Goal: Use online tool/utility: Use online tool/utility

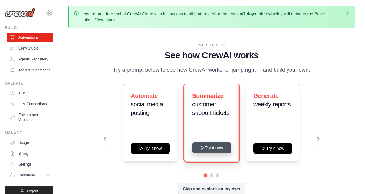
click at [220, 151] on button "Try it now" at bounding box center [211, 147] width 39 height 11
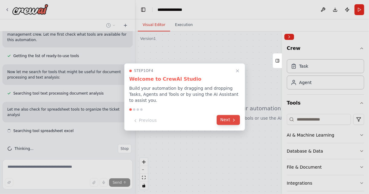
scroll to position [70, 0]
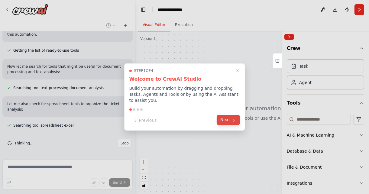
click at [220, 120] on button "Next" at bounding box center [228, 120] width 23 height 10
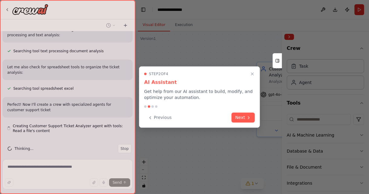
scroll to position [113, 0]
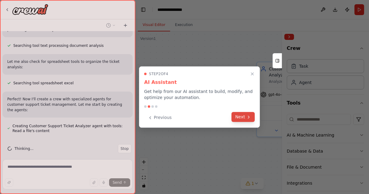
click at [248, 116] on icon at bounding box center [248, 117] width 5 height 5
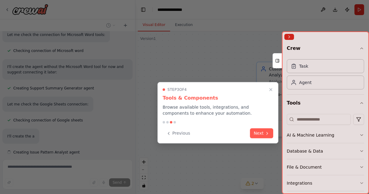
scroll to position [229, 0]
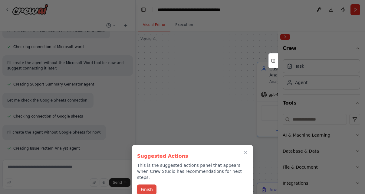
click at [151, 187] on button "Finish" at bounding box center [146, 190] width 19 height 10
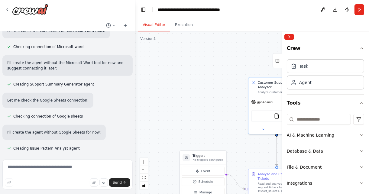
click at [360, 134] on icon "button" at bounding box center [362, 135] width 5 height 5
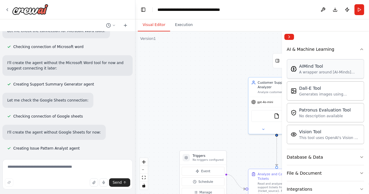
scroll to position [91, 0]
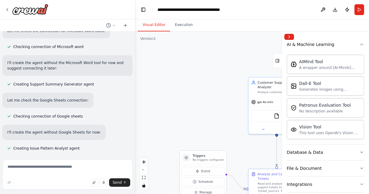
click at [238, 138] on div ".deletable-edge-delete-btn { width: 20px; height: 20px; border: 0px solid #ffff…" at bounding box center [252, 112] width 234 height 163
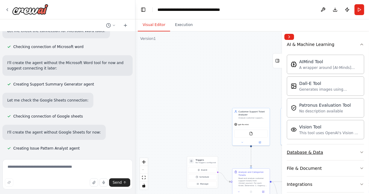
scroll to position [146, 0]
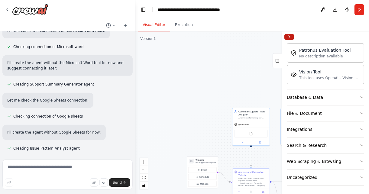
click at [290, 38] on button "Collapse right sidebar" at bounding box center [290, 37] width 10 height 6
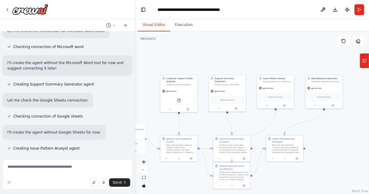
drag, startPoint x: 333, startPoint y: 152, endPoint x: 259, endPoint y: 118, distance: 80.8
click at [259, 118] on div ".deletable-edge-delete-btn { width: 20px; height: 20px; border: 0px solid #ffff…" at bounding box center [252, 112] width 234 height 163
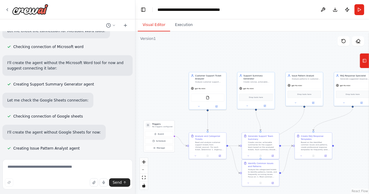
drag, startPoint x: 259, startPoint y: 121, endPoint x: 287, endPoint y: 118, distance: 28.6
click at [287, 118] on div ".deletable-edge-delete-btn { width: 20px; height: 20px; border: 0px solid #ffff…" at bounding box center [252, 112] width 234 height 163
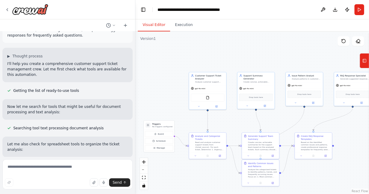
scroll to position [0, 0]
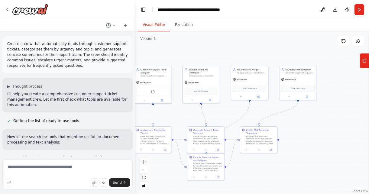
drag, startPoint x: 242, startPoint y: 118, endPoint x: 179, endPoint y: 112, distance: 63.5
click at [179, 112] on div ".deletable-edge-delete-btn { width: 20px; height: 20px; border: 0px solid #ffff…" at bounding box center [252, 112] width 234 height 163
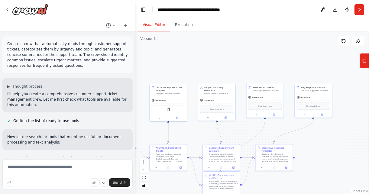
drag, startPoint x: 284, startPoint y: 117, endPoint x: 308, endPoint y: 135, distance: 30.0
click at [308, 135] on div ".deletable-edge-delete-btn { width: 20px; height: 20px; border: 0px solid #ffff…" at bounding box center [252, 112] width 234 height 163
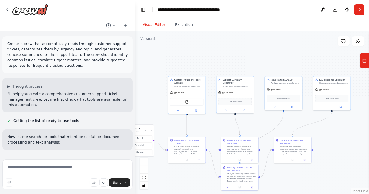
drag, startPoint x: 308, startPoint y: 135, endPoint x: 326, endPoint y: 127, distance: 20.3
click at [326, 127] on div ".deletable-edge-delete-btn { width: 20px; height: 20px; border: 0px solid #ffff…" at bounding box center [252, 112] width 234 height 163
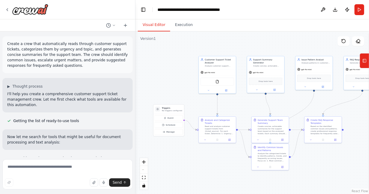
drag, startPoint x: 249, startPoint y: 124, endPoint x: 280, endPoint y: 105, distance: 36.2
click at [280, 105] on div ".deletable-edge-delete-btn { width: 20px; height: 20px; border: 0px solid #ffff…" at bounding box center [252, 112] width 234 height 163
click at [114, 24] on icon at bounding box center [114, 26] width 4 height 4
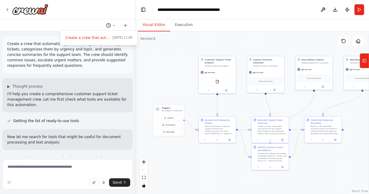
click at [114, 24] on div at bounding box center [67, 97] width 135 height 194
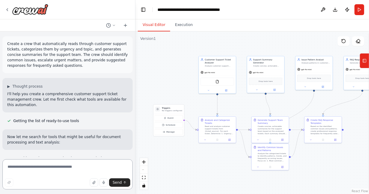
click at [62, 167] on textarea at bounding box center [67, 174] width 130 height 30
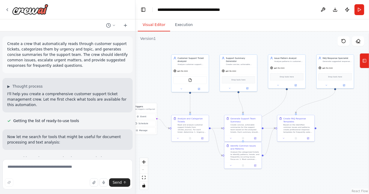
drag, startPoint x: 239, startPoint y: 108, endPoint x: 211, endPoint y: 107, distance: 28.2
click at [211, 107] on div ".deletable-edge-delete-btn { width: 20px; height: 20px; border: 0px solid #ffff…" at bounding box center [252, 112] width 234 height 163
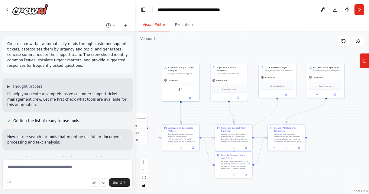
drag, startPoint x: 349, startPoint y: 116, endPoint x: 341, endPoint y: 124, distance: 11.5
click at [341, 124] on div ".deletable-edge-delete-btn { width: 20px; height: 20px; border: 0px solid #ffff…" at bounding box center [252, 112] width 234 height 163
click at [145, 171] on div "React Flow controls" at bounding box center [144, 173] width 8 height 31
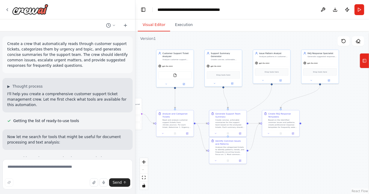
drag, startPoint x: 172, startPoint y: 165, endPoint x: 164, endPoint y: 150, distance: 16.2
click at [164, 150] on div ".deletable-edge-delete-btn { width: 20px; height: 20px; border: 0px solid #ffff…" at bounding box center [252, 112] width 234 height 163
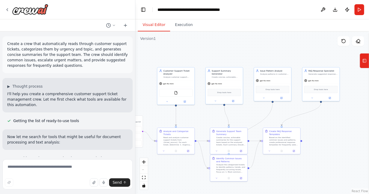
drag, startPoint x: 345, startPoint y: 123, endPoint x: 346, endPoint y: 140, distance: 17.0
click at [346, 140] on div ".deletable-edge-delete-btn { width: 20px; height: 20px; border: 0px solid #ffff…" at bounding box center [252, 112] width 234 height 163
click at [365, 62] on icon at bounding box center [365, 61] width 4 height 10
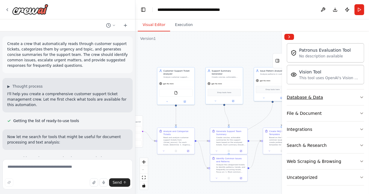
click at [351, 92] on button "Database & Data" at bounding box center [325, 98] width 77 height 16
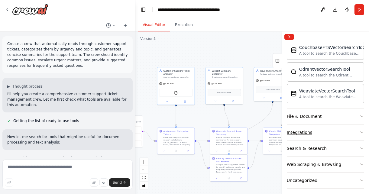
scroll to position [215, 0]
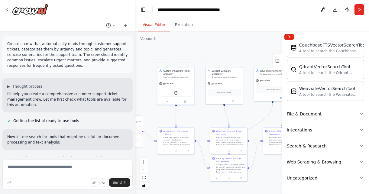
click at [294, 114] on div "File & Document" at bounding box center [304, 114] width 35 height 6
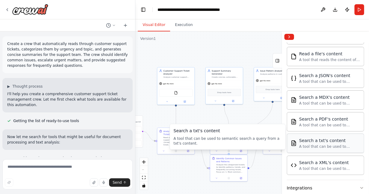
scroll to position [393, 0]
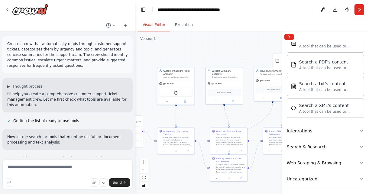
click at [312, 131] on button "Integrations" at bounding box center [325, 131] width 77 height 16
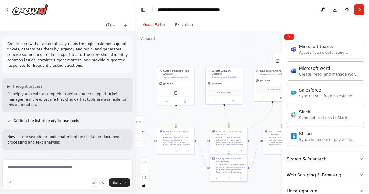
scroll to position [766, 0]
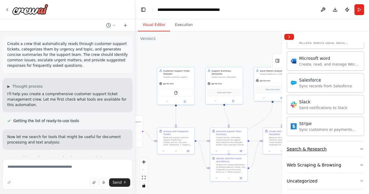
click at [320, 146] on div "Search & Research" at bounding box center [307, 149] width 40 height 6
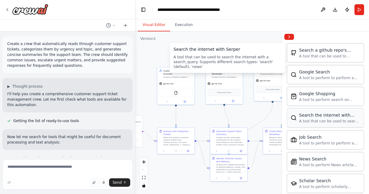
scroll to position [1039, 0]
